Goal: Entertainment & Leisure: Consume media (video, audio)

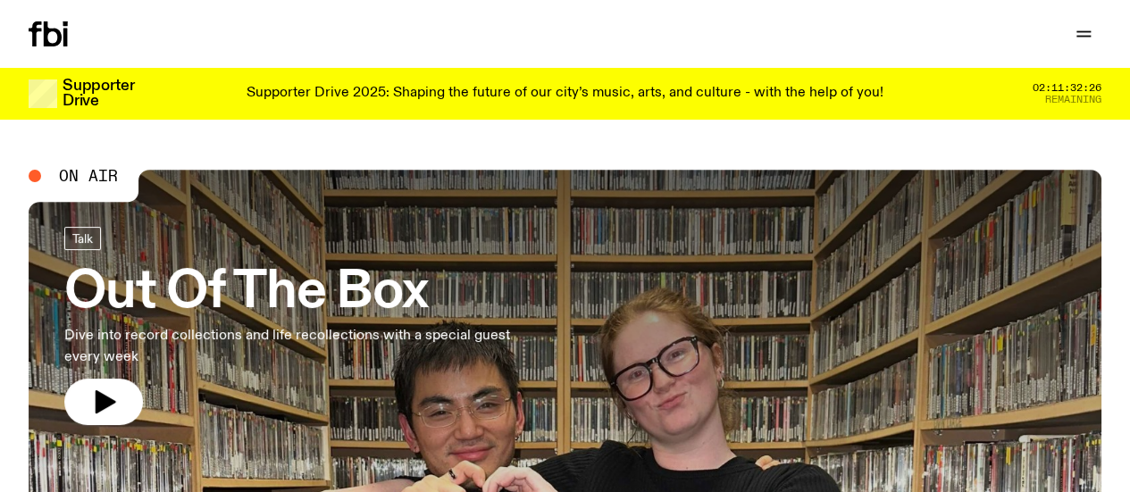
click at [0, 0] on icon "button" at bounding box center [0, 0] width 0 height 0
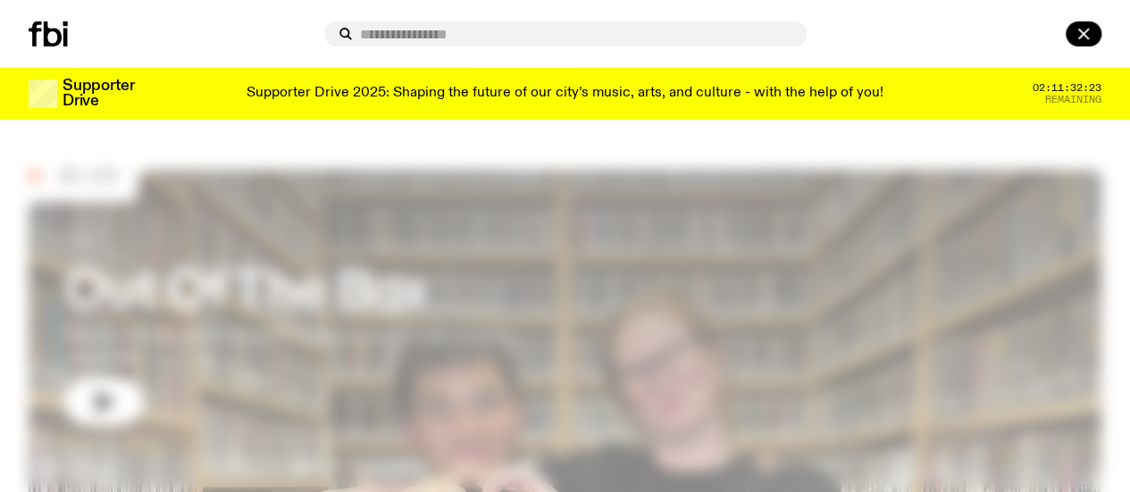
click at [534, 38] on input "text" at bounding box center [576, 34] width 432 height 15
click at [531, 33] on input "text" at bounding box center [576, 34] width 432 height 15
click at [521, 38] on input "text" at bounding box center [576, 34] width 432 height 15
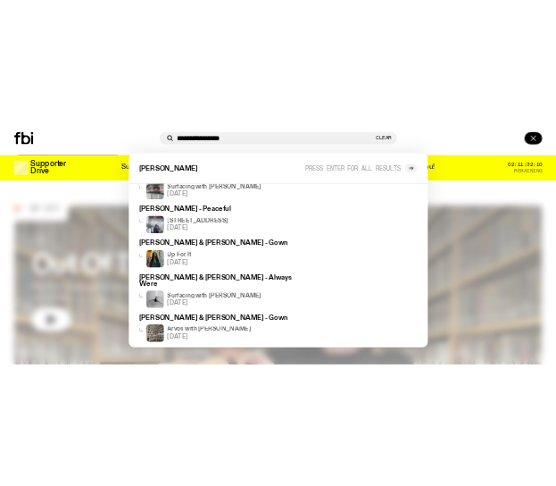
scroll to position [87, 0]
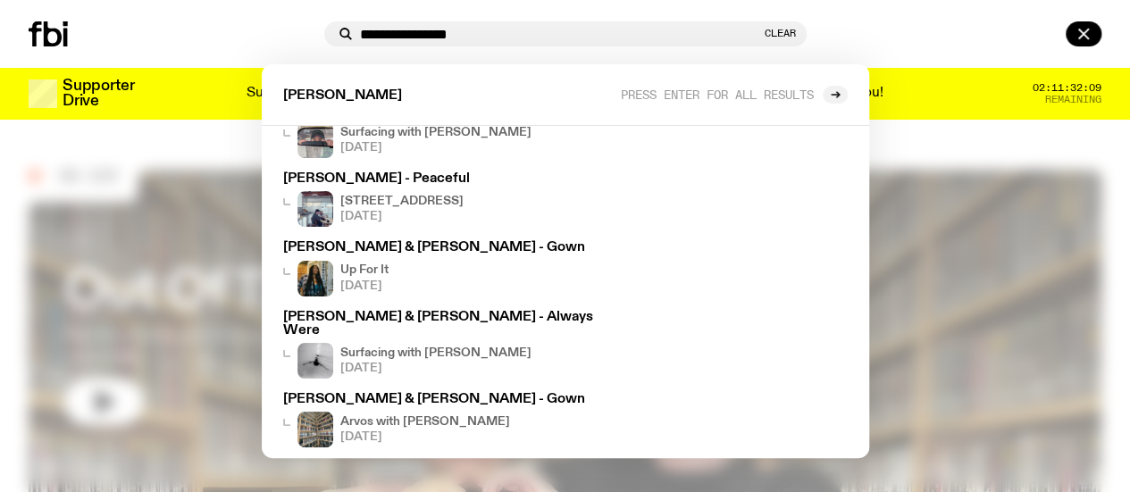
type input "**********"
click at [923, 53] on div "**********" at bounding box center [565, 34] width 1130 height 68
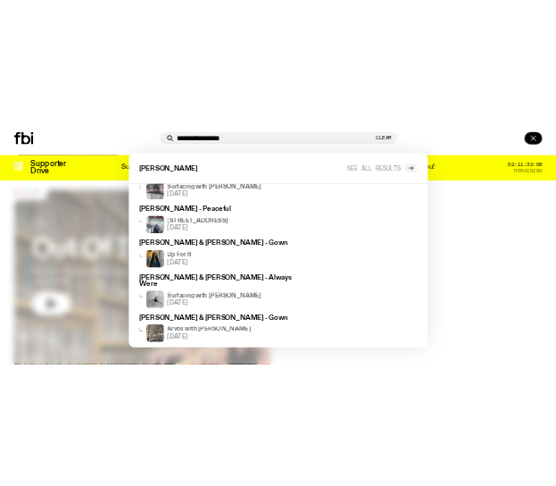
scroll to position [41, 0]
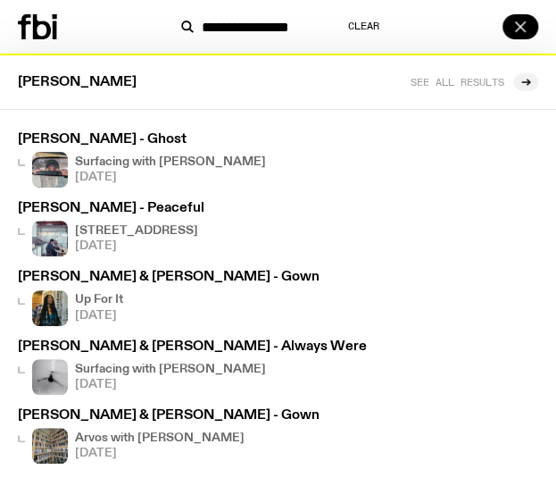
click at [520, 23] on icon "button" at bounding box center [520, 26] width 21 height 21
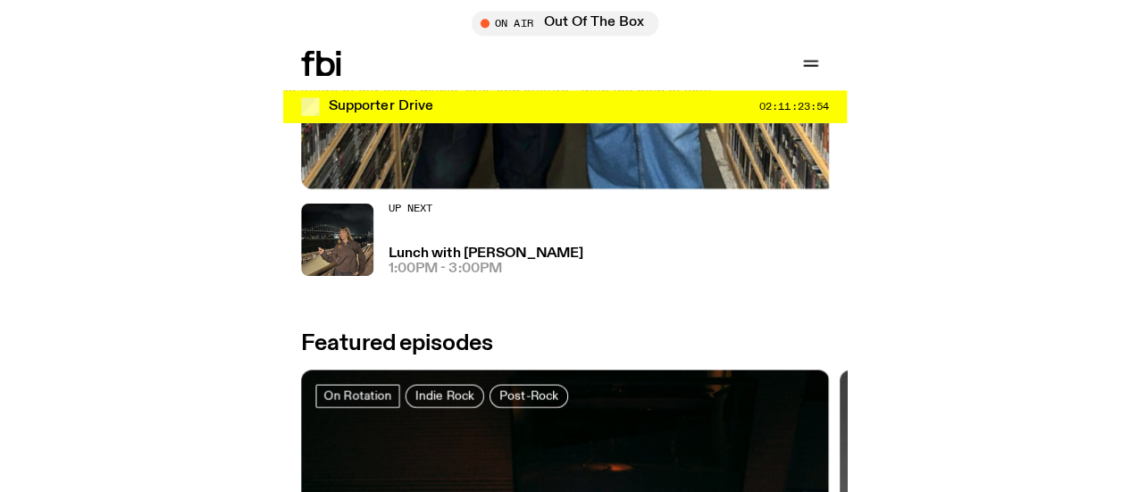
scroll to position [641, 0]
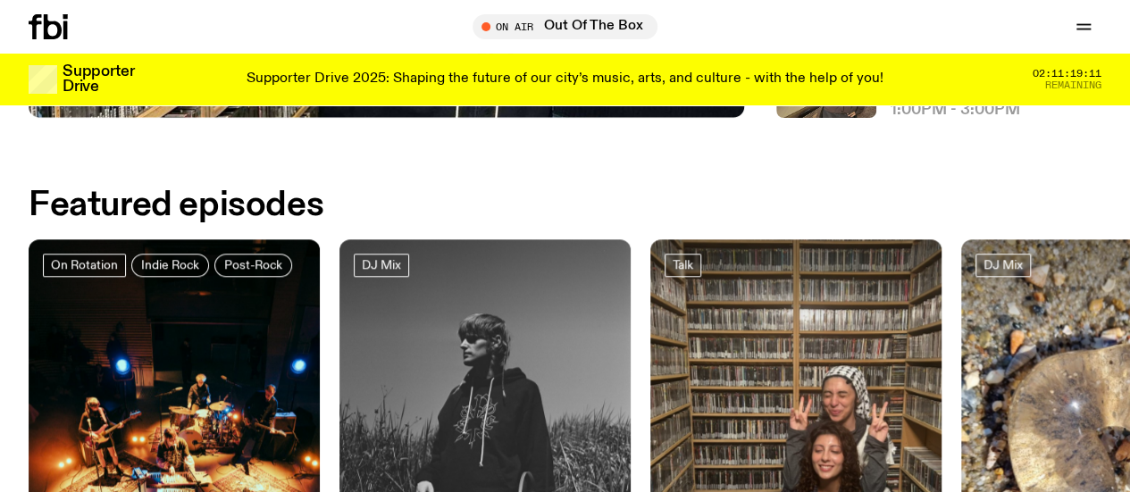
click at [0, 0] on link "Explore" at bounding box center [0, 0] width 0 height 0
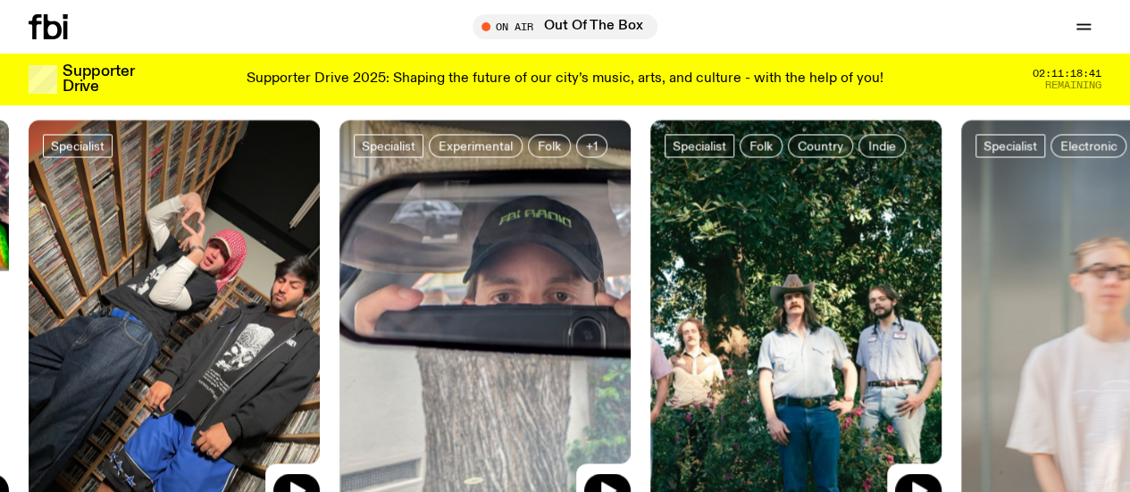
scroll to position [1359, 0]
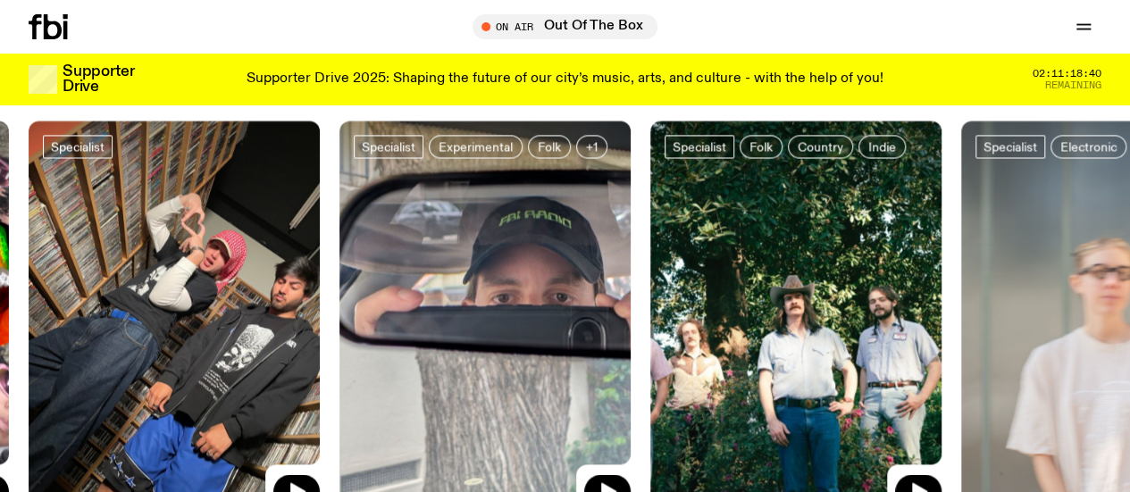
click at [170, 261] on img at bounding box center [174, 315] width 291 height 389
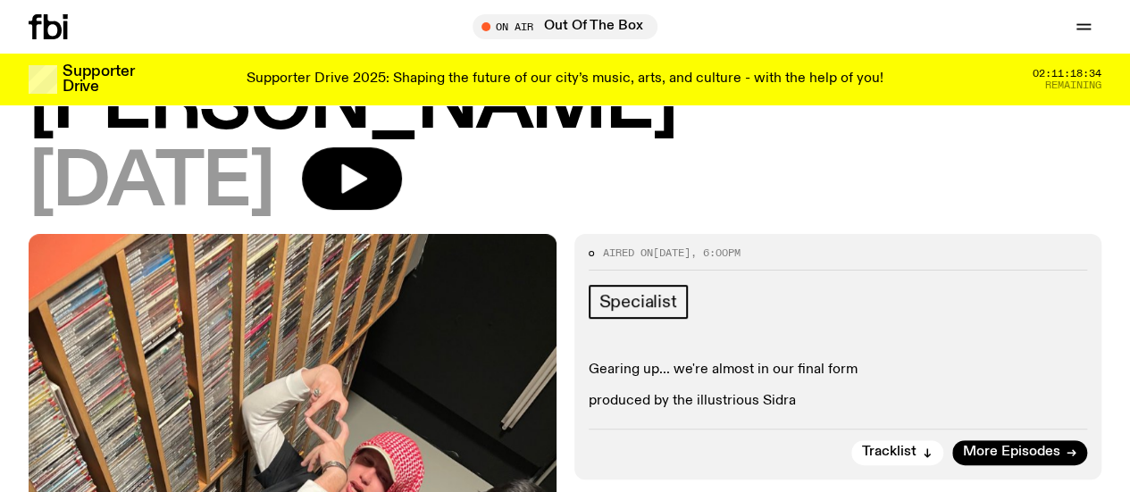
scroll to position [167, 0]
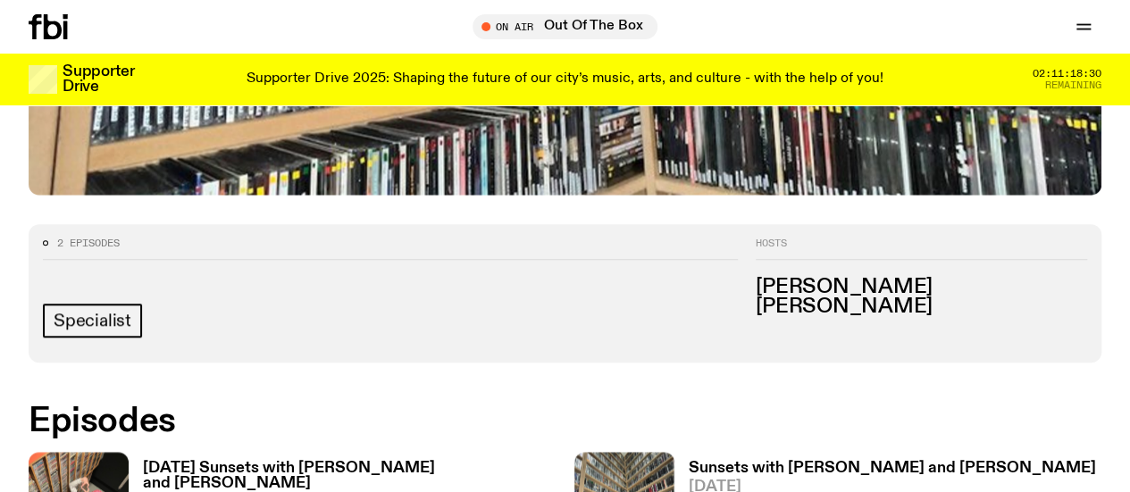
scroll to position [652, 0]
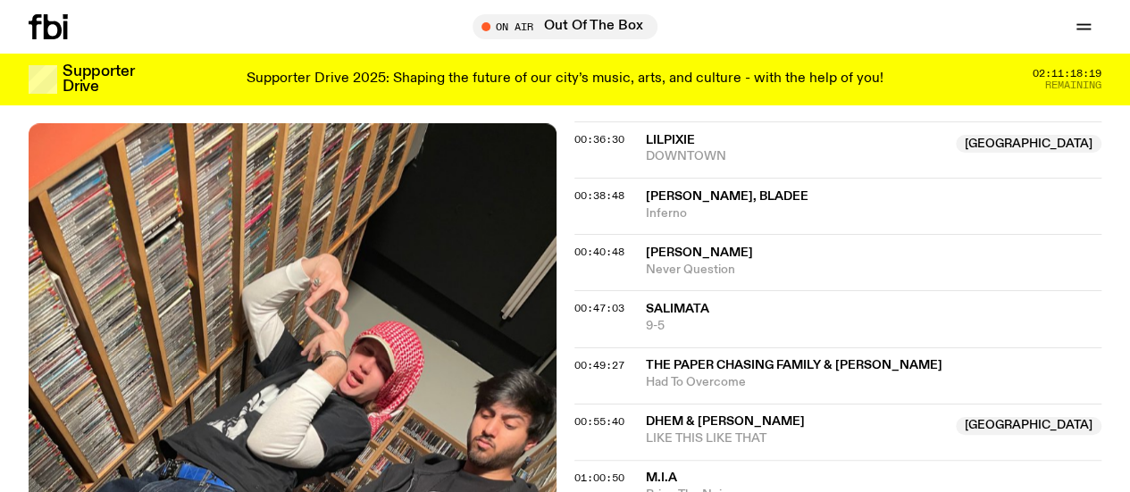
scroll to position [1061, 0]
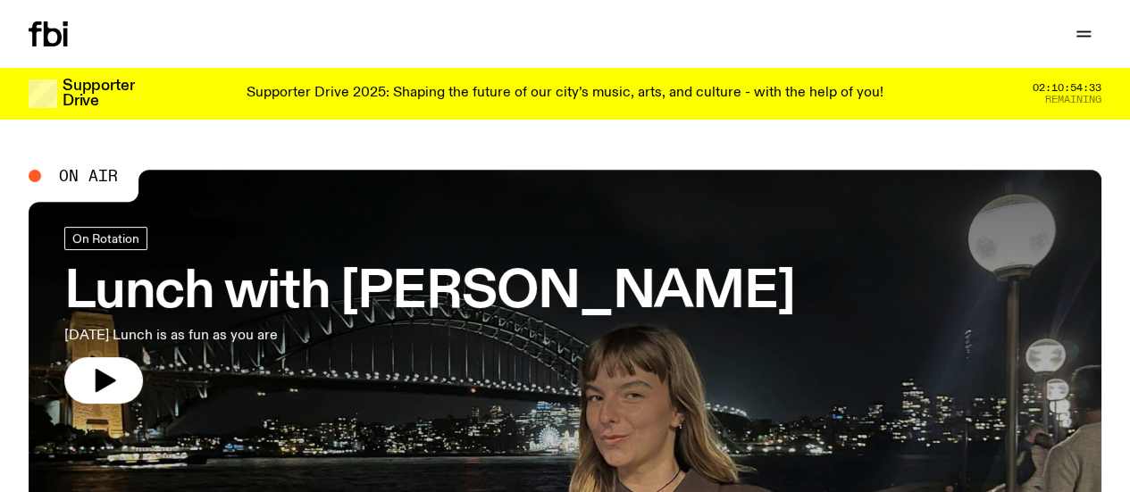
click at [0, 0] on icon "button" at bounding box center [0, 0] width 0 height 0
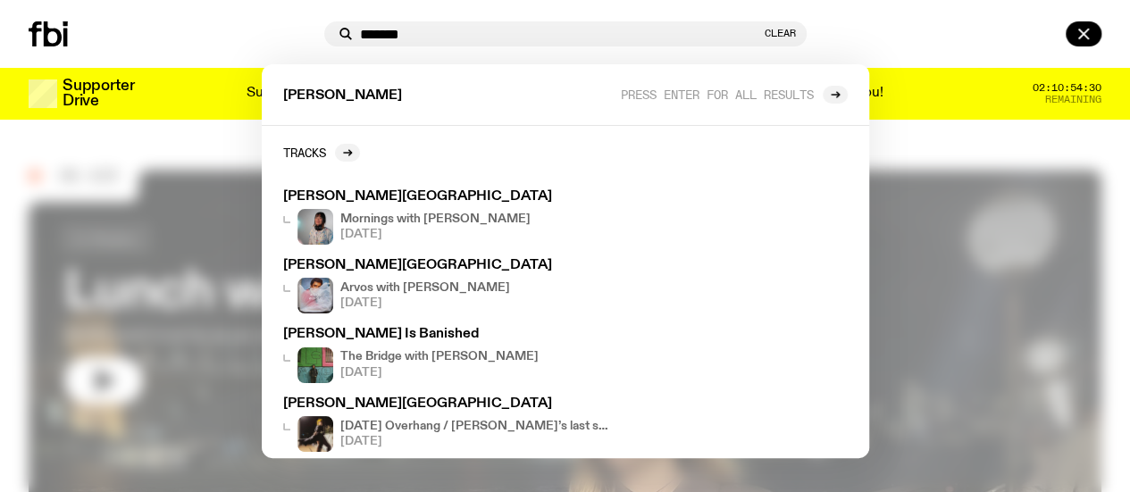
type input "*******"
